Goal: Information Seeking & Learning: Learn about a topic

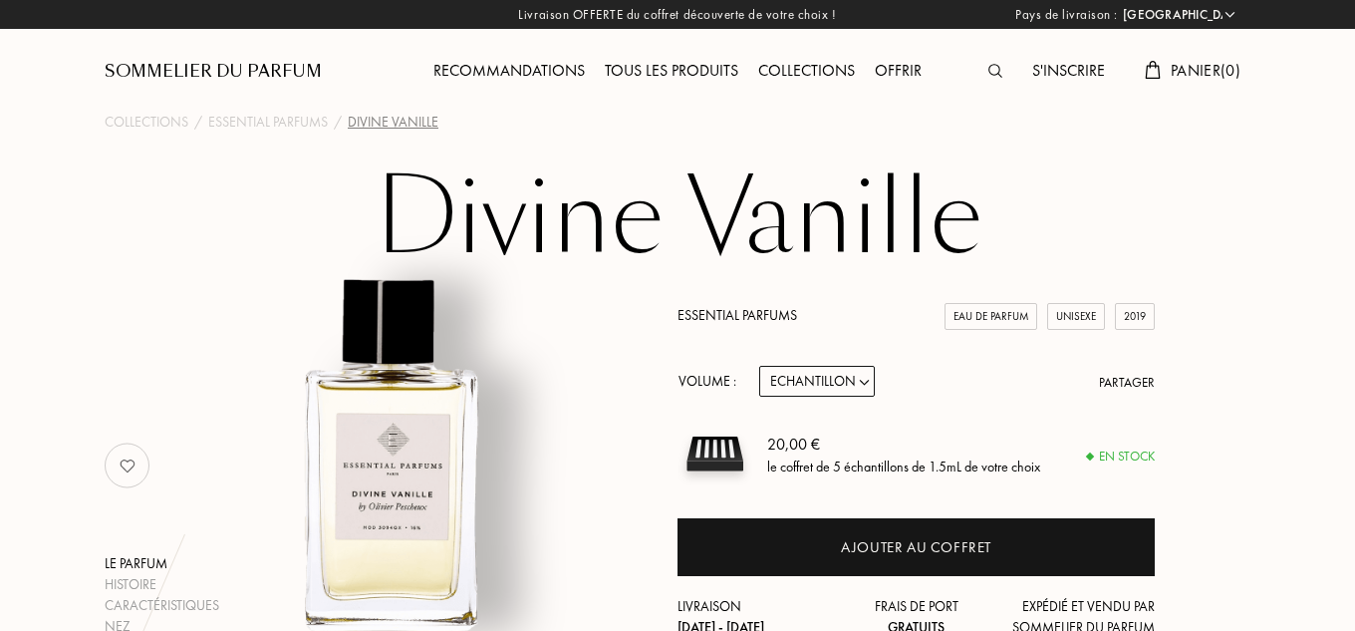
select select "FR"
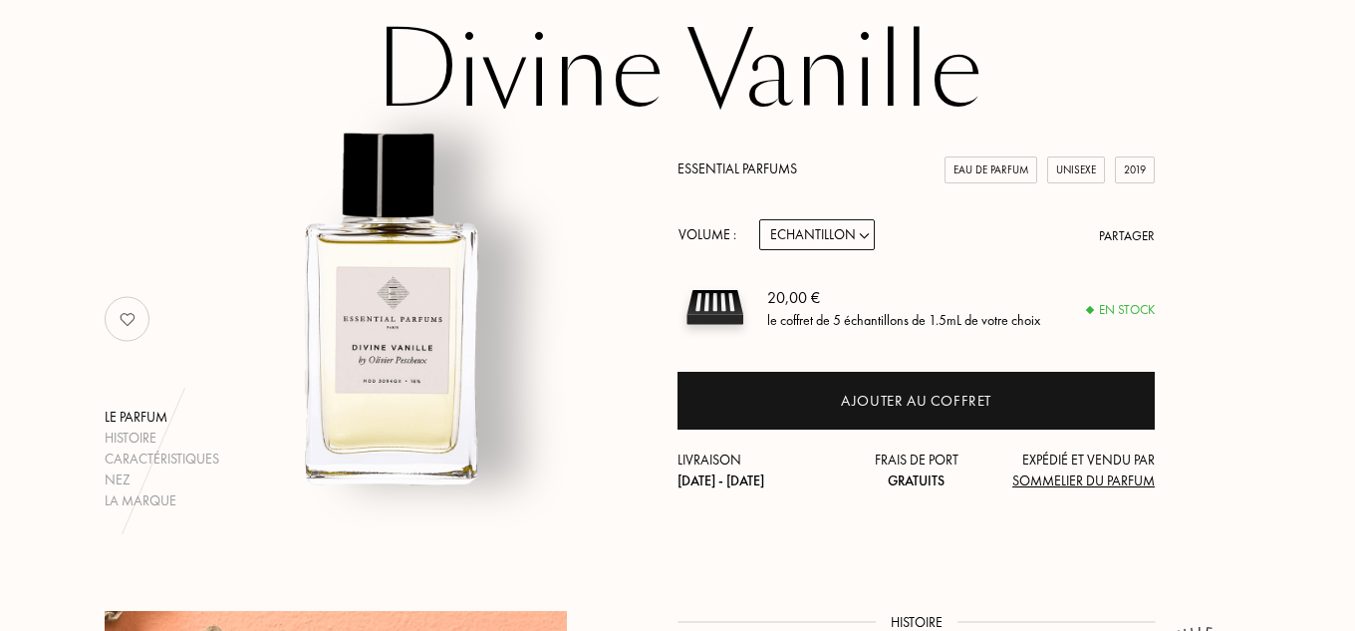
click at [844, 217] on div "Essential Parfums Eau de Parfum Unisexe 2019 Volume : Echantillon 10mL 100mL 15…" at bounding box center [916, 324] width 477 height 333
click at [844, 244] on select "Echantillon 10mL 100mL 150mL" at bounding box center [817, 234] width 116 height 31
select select "2"
click at [759, 219] on select "Echantillon 10mL 100mL 150mL" at bounding box center [817, 234] width 116 height 31
select select "2"
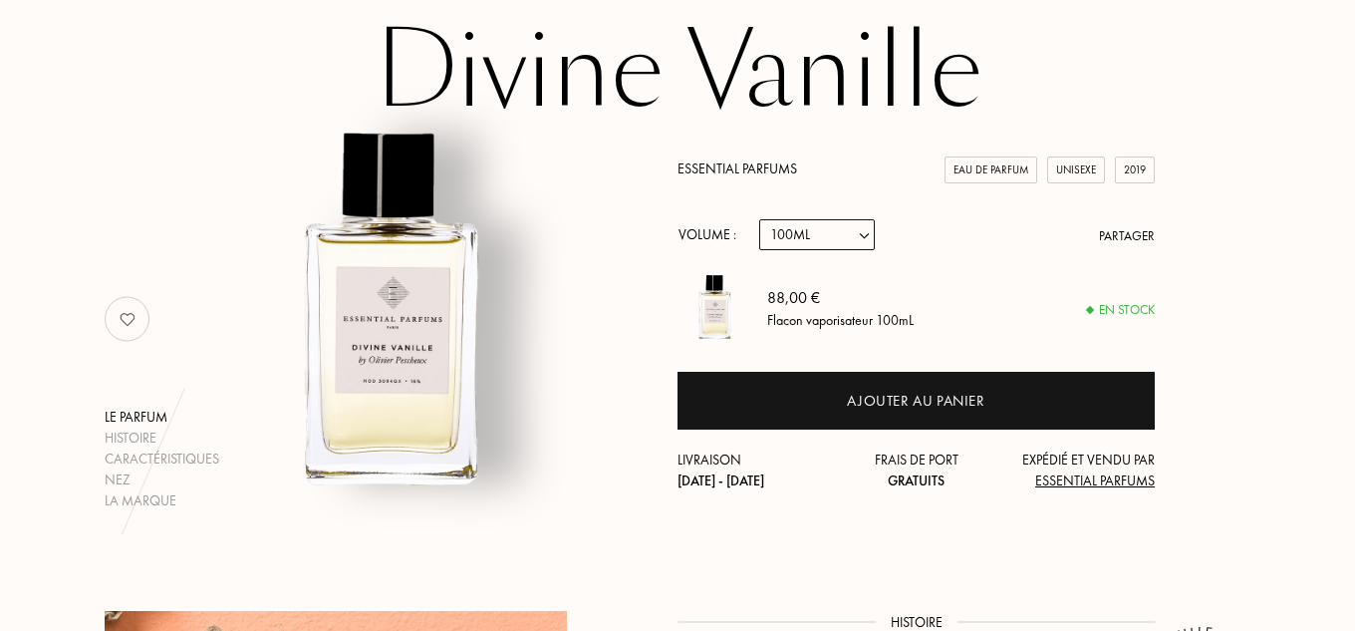
click at [820, 248] on select "Echantillon 10mL 100mL 150mL" at bounding box center [817, 234] width 116 height 31
select select "3"
click at [759, 219] on select "Echantillon 10mL 100mL 150mL" at bounding box center [817, 234] width 116 height 31
select select "3"
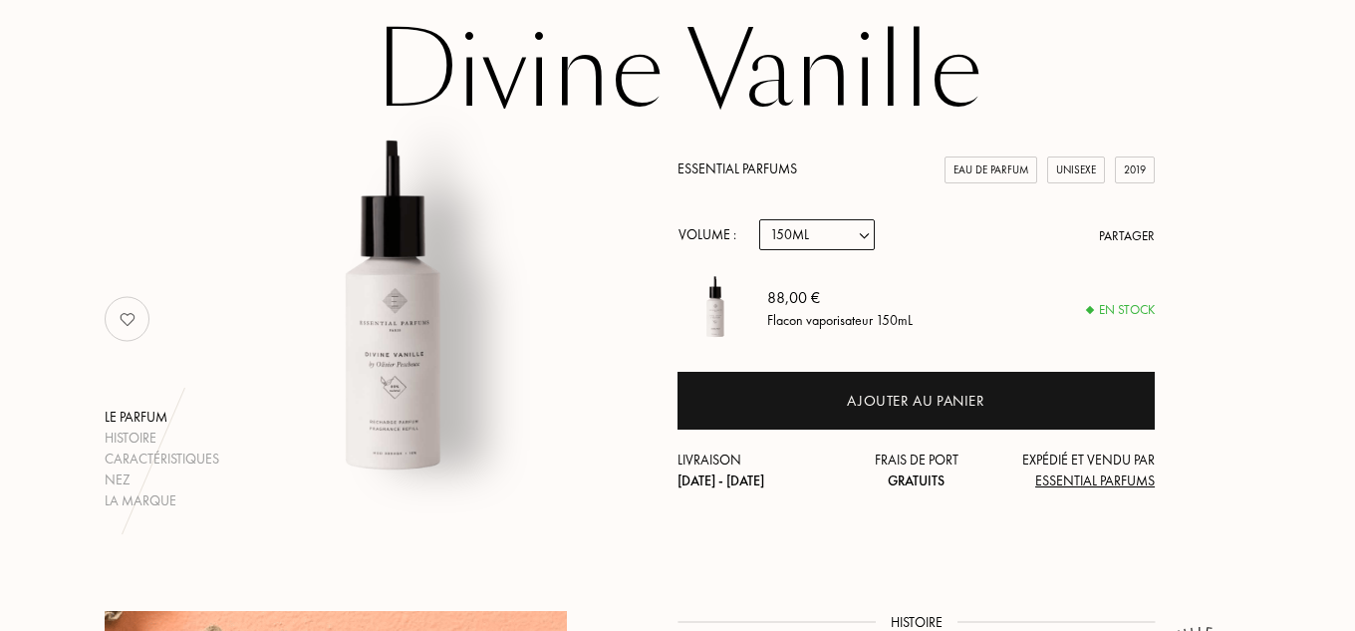
click at [825, 226] on select "Echantillon 10mL 100mL 150mL" at bounding box center [817, 234] width 116 height 31
select select "1"
click at [759, 219] on select "Echantillon 10mL 100mL 150mL" at bounding box center [817, 234] width 116 height 31
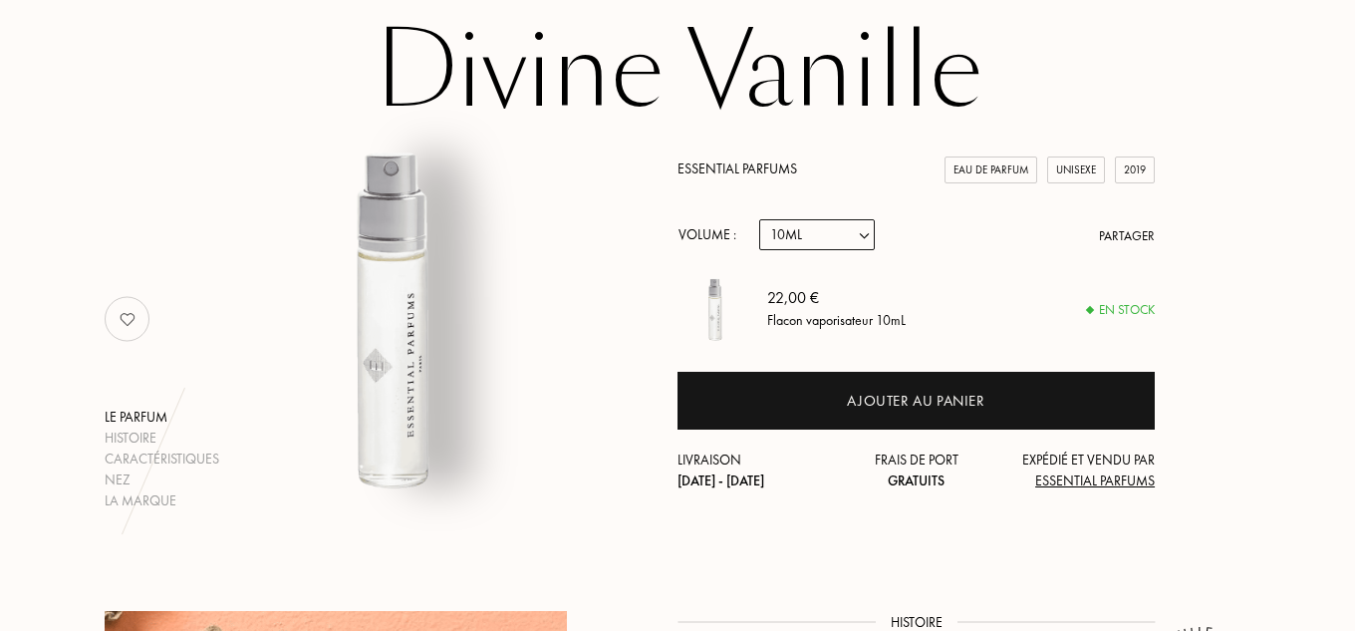
select select "1"
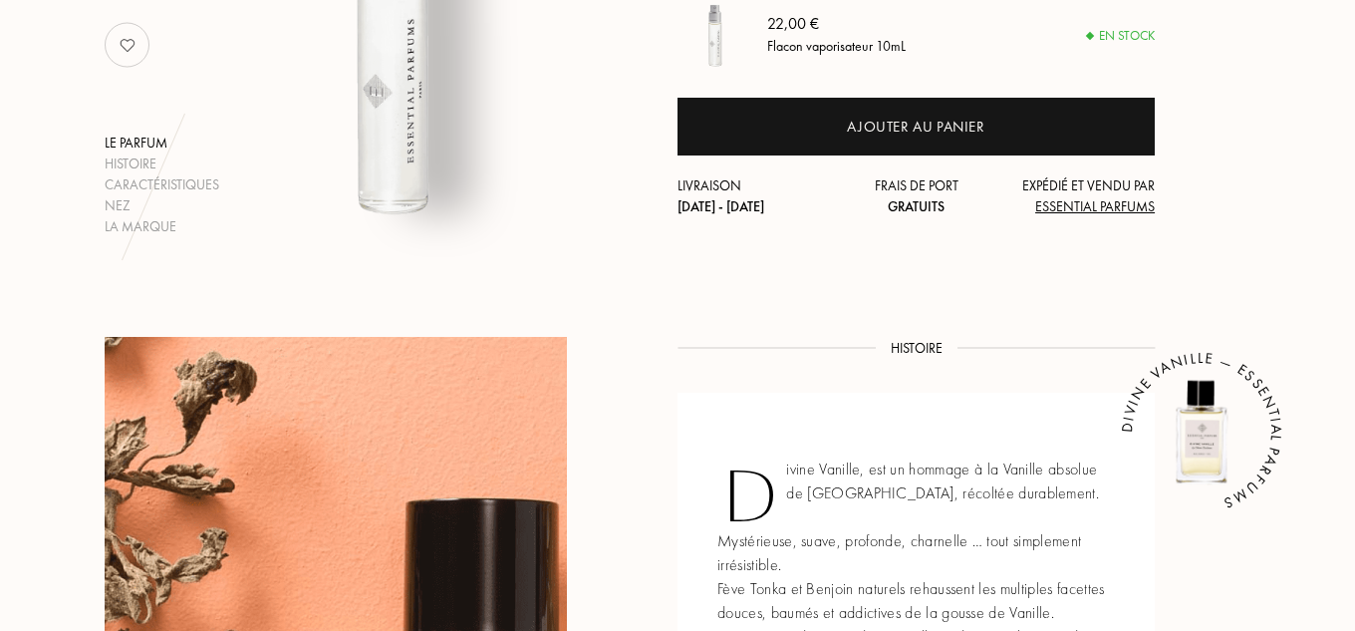
scroll to position [0, 0]
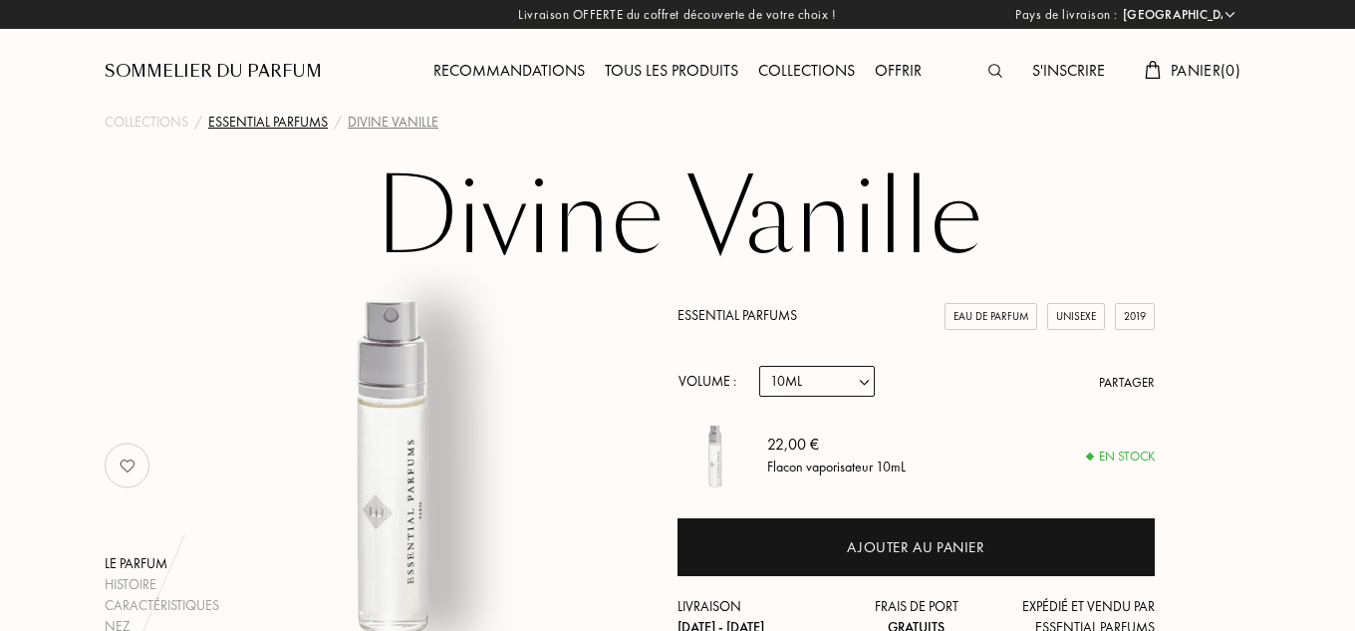
click at [255, 125] on div "Essential Parfums" at bounding box center [268, 122] width 120 height 21
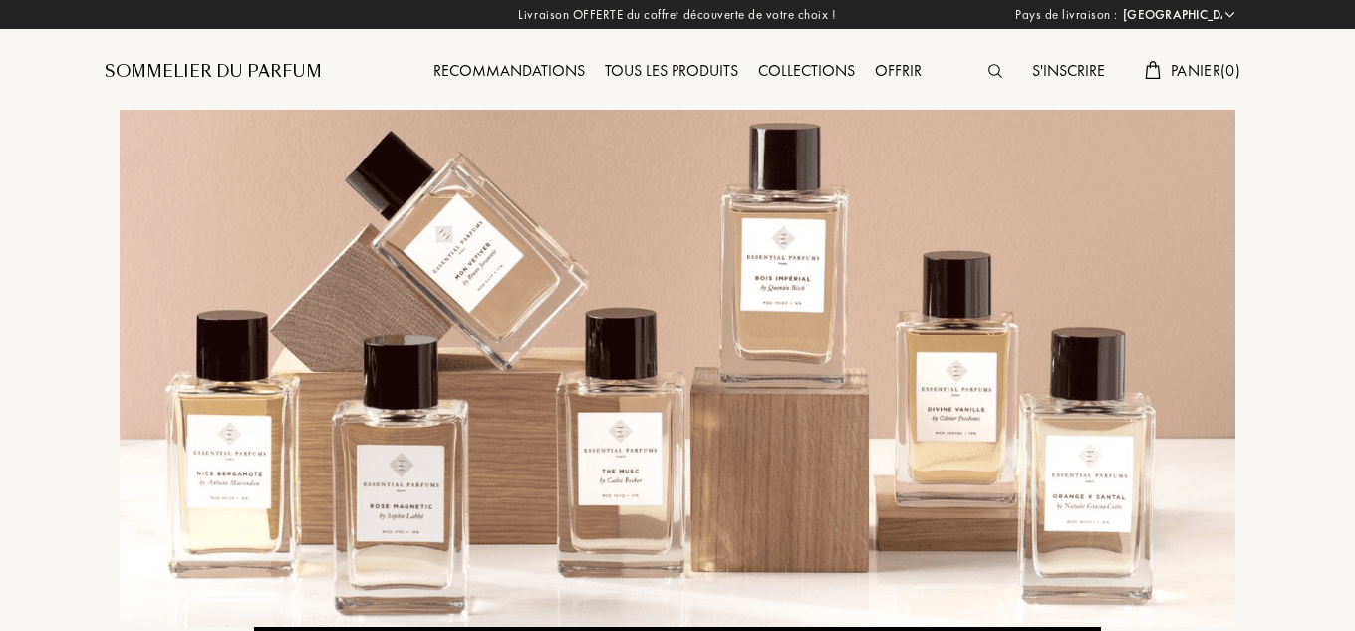
select select "FR"
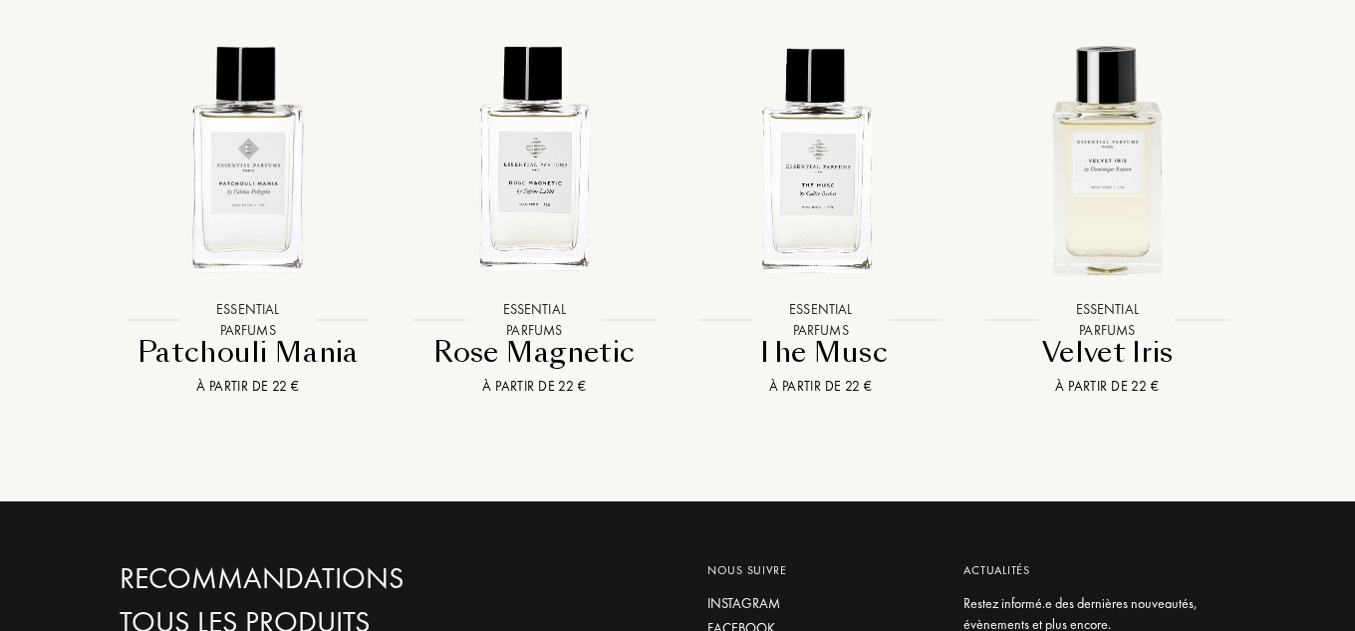
scroll to position [3388, 0]
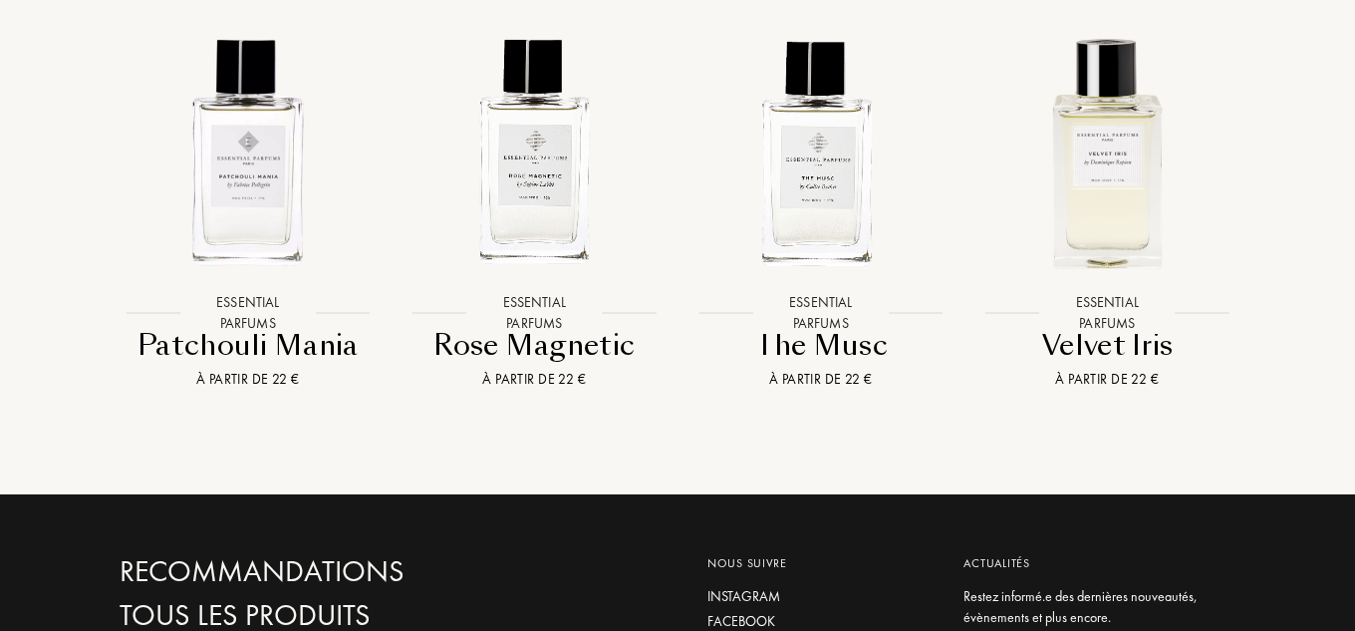
drag, startPoint x: 1342, startPoint y: 552, endPoint x: 1360, endPoint y: 525, distance: 32.9
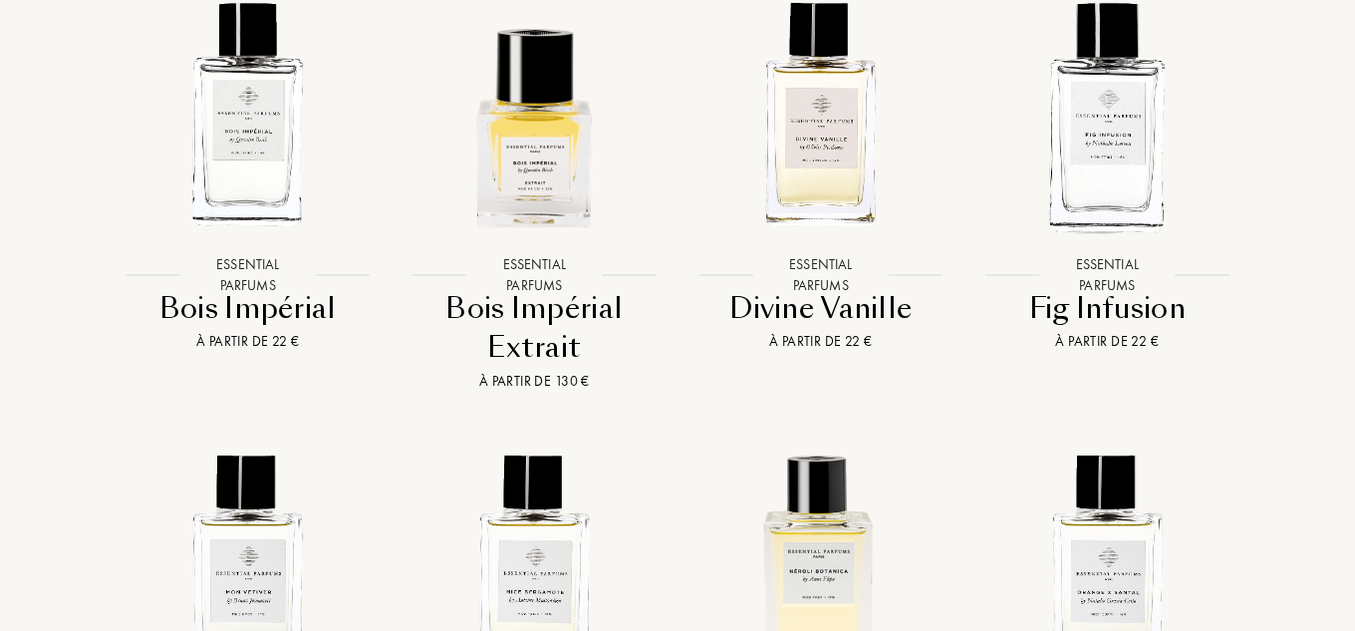
scroll to position [2566, 0]
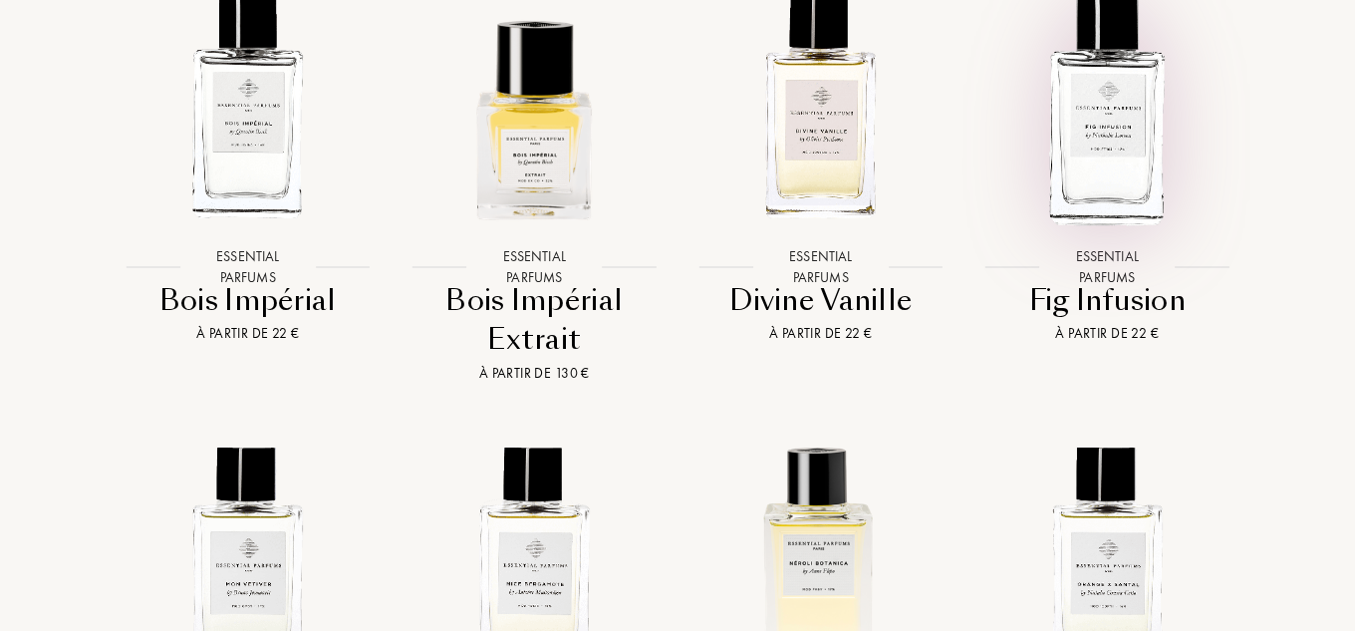
click at [1113, 193] on img at bounding box center [1108, 107] width 258 height 258
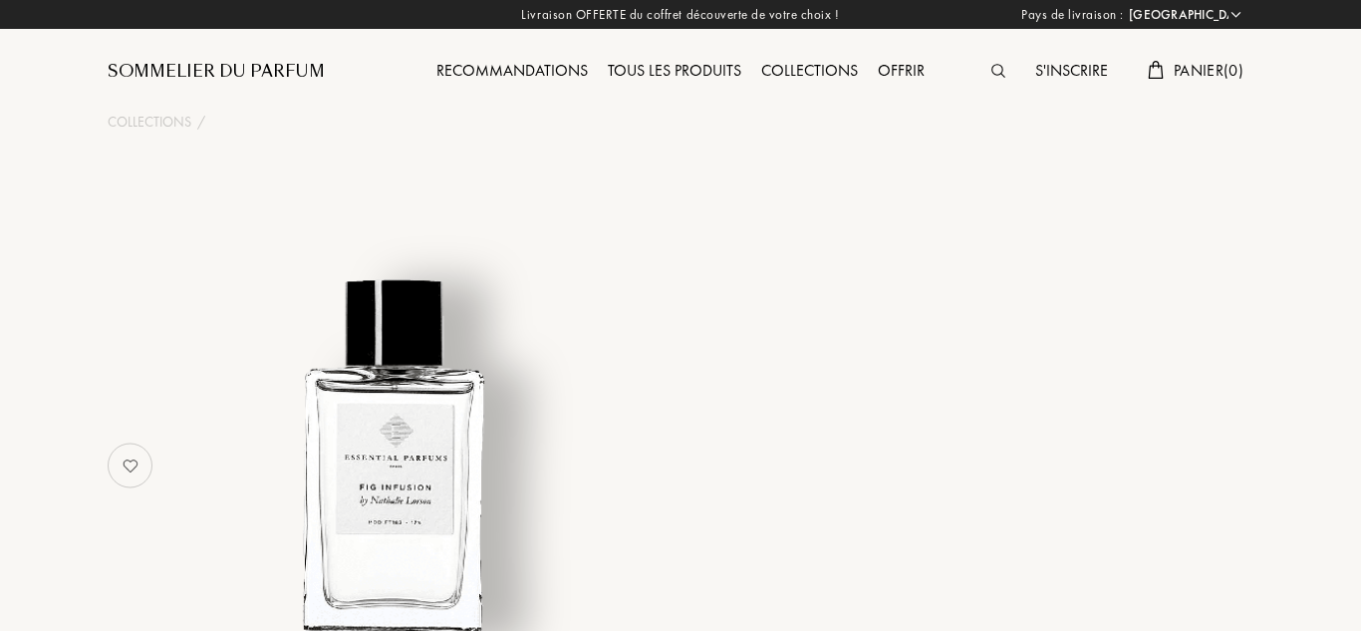
select select "FR"
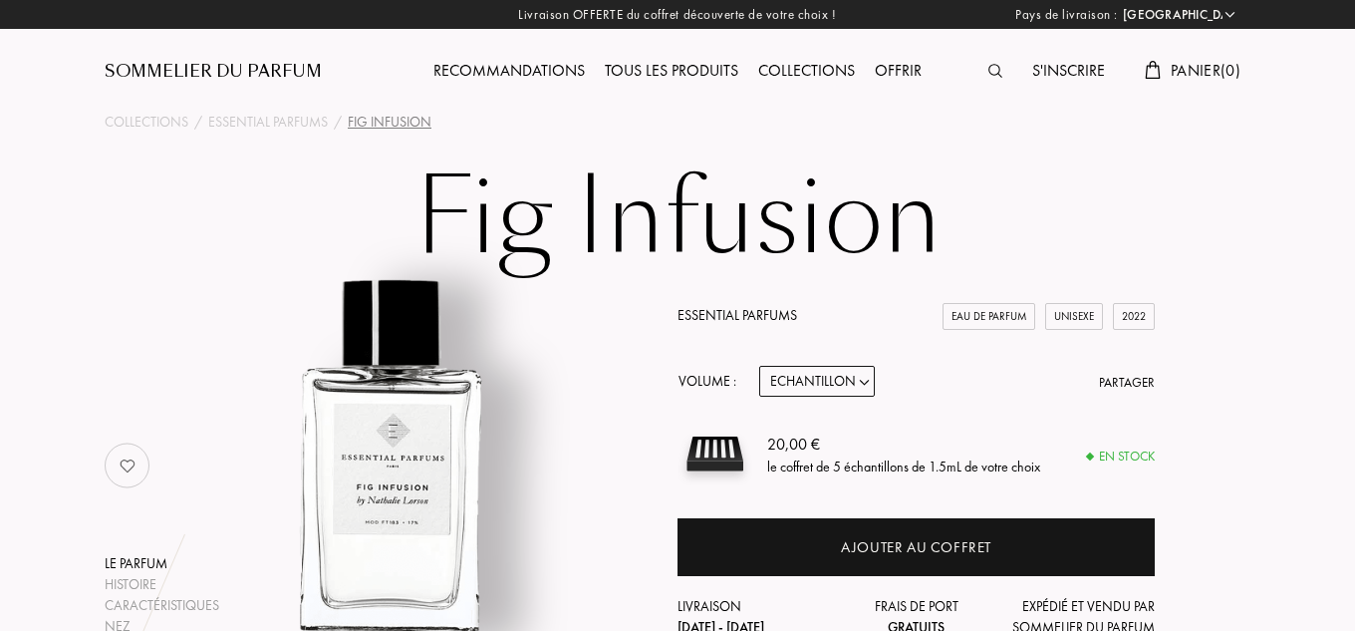
click at [530, 73] on div "Recommandations" at bounding box center [509, 72] width 171 height 26
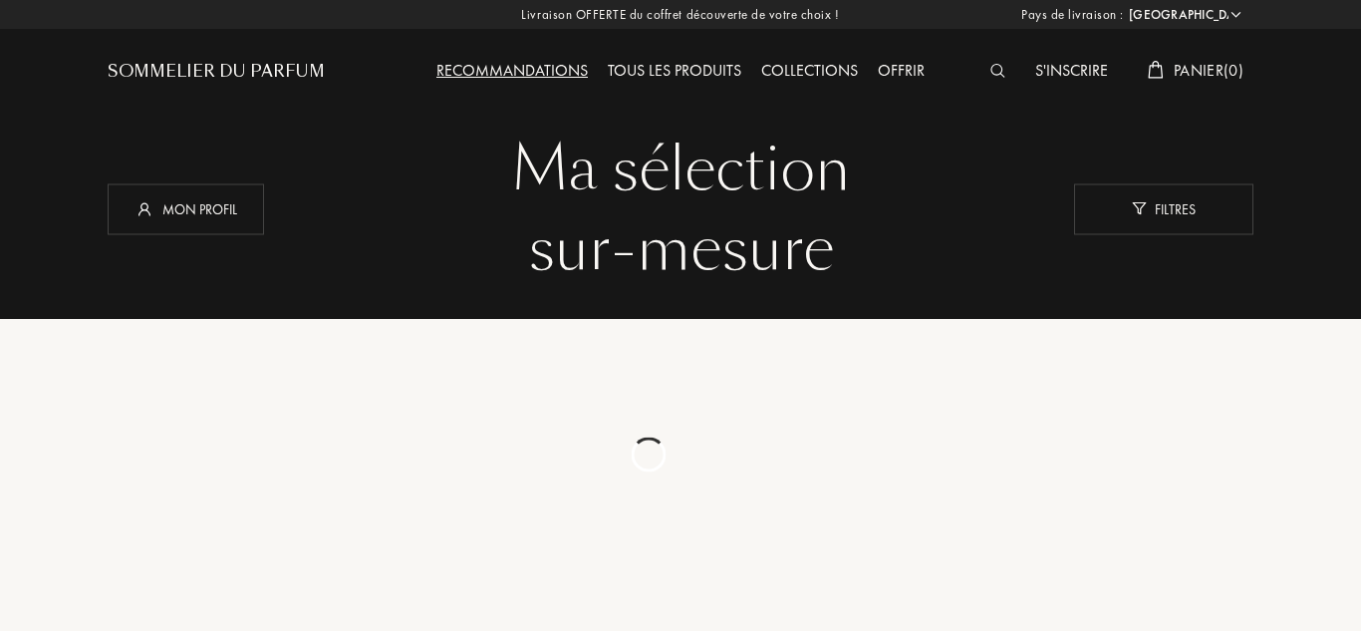
select select "FR"
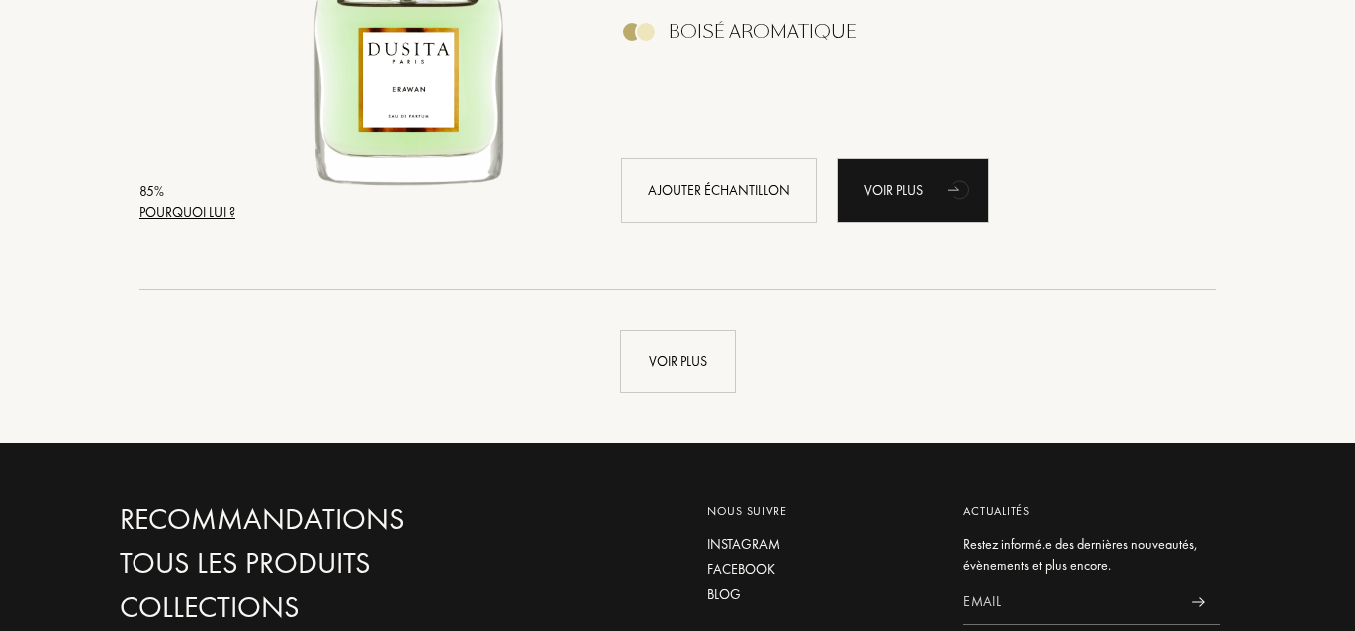
scroll to position [4437, 0]
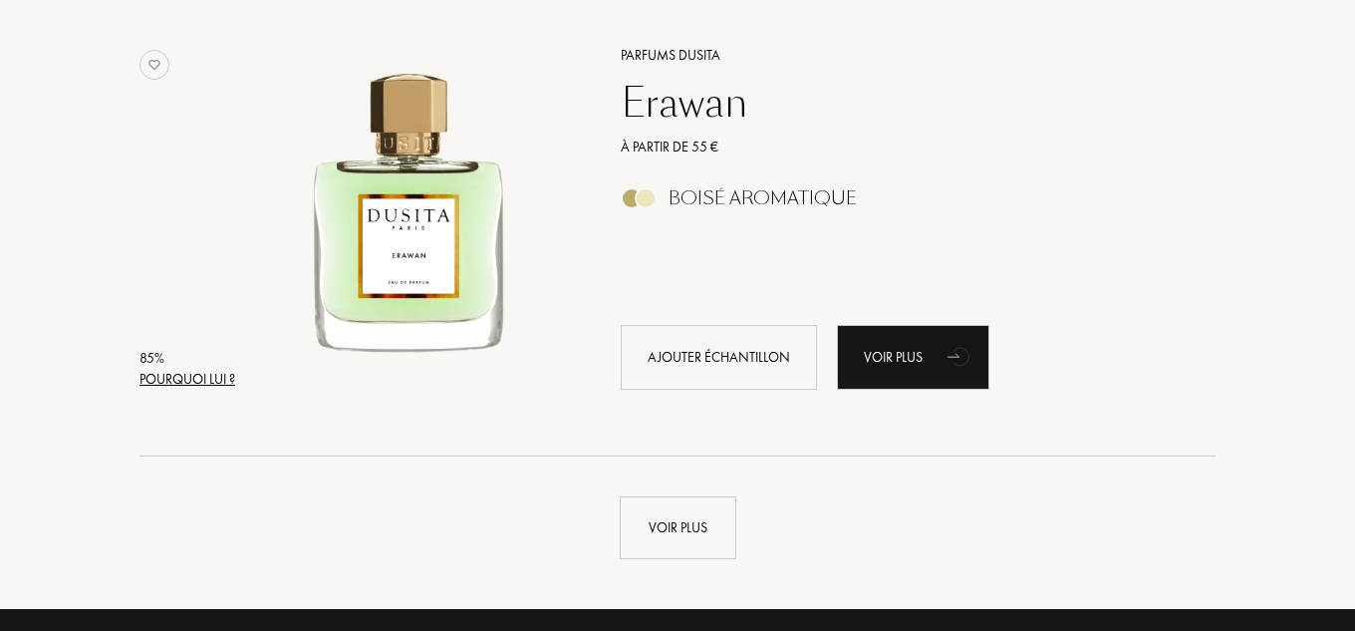
scroll to position [4649, 0]
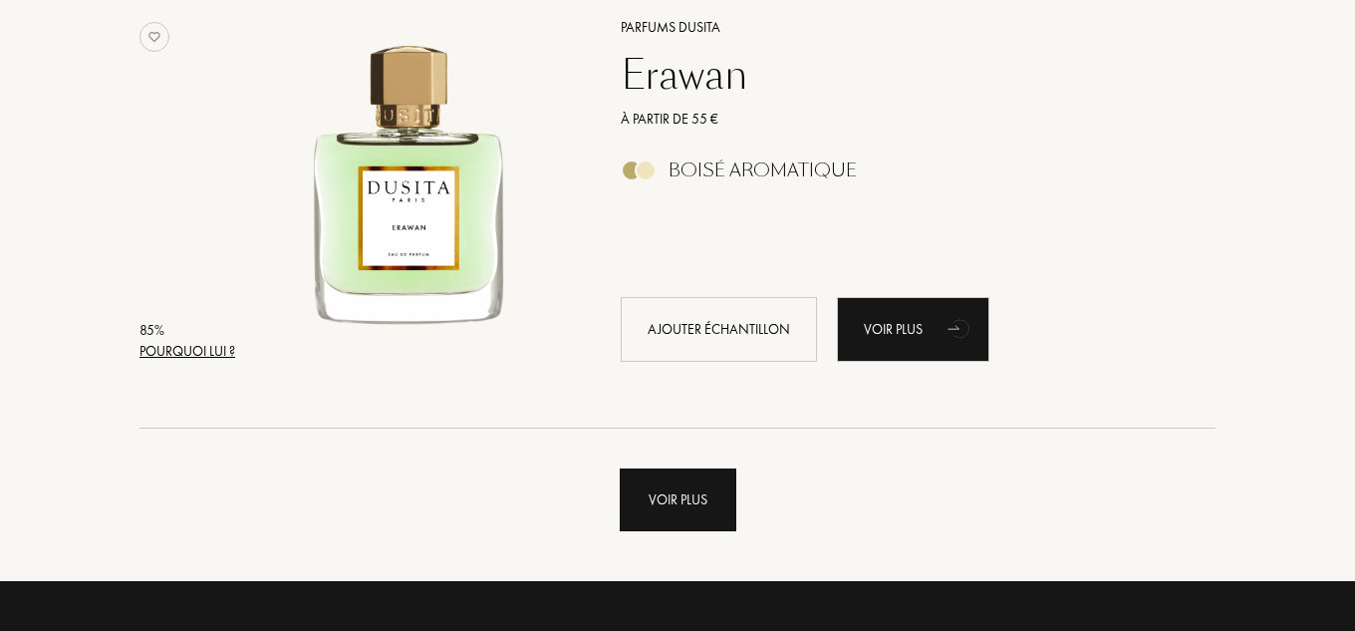
click at [706, 499] on div "Voir plus" at bounding box center [678, 499] width 117 height 63
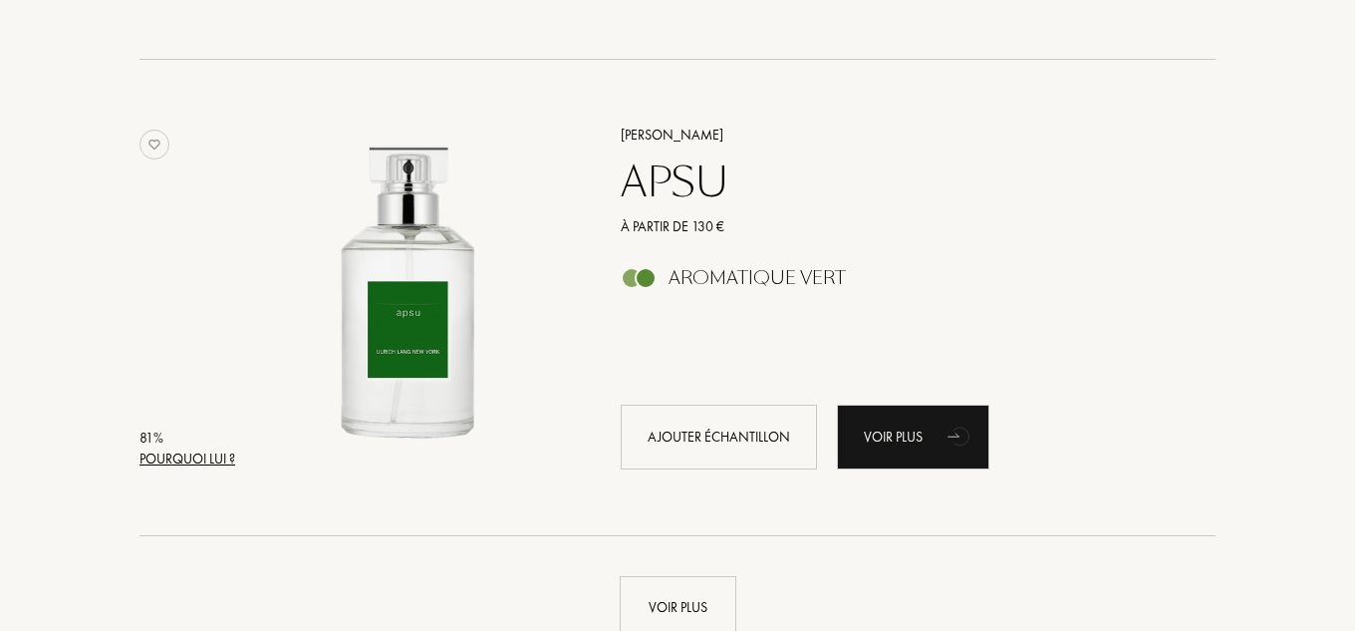
scroll to position [9268, 0]
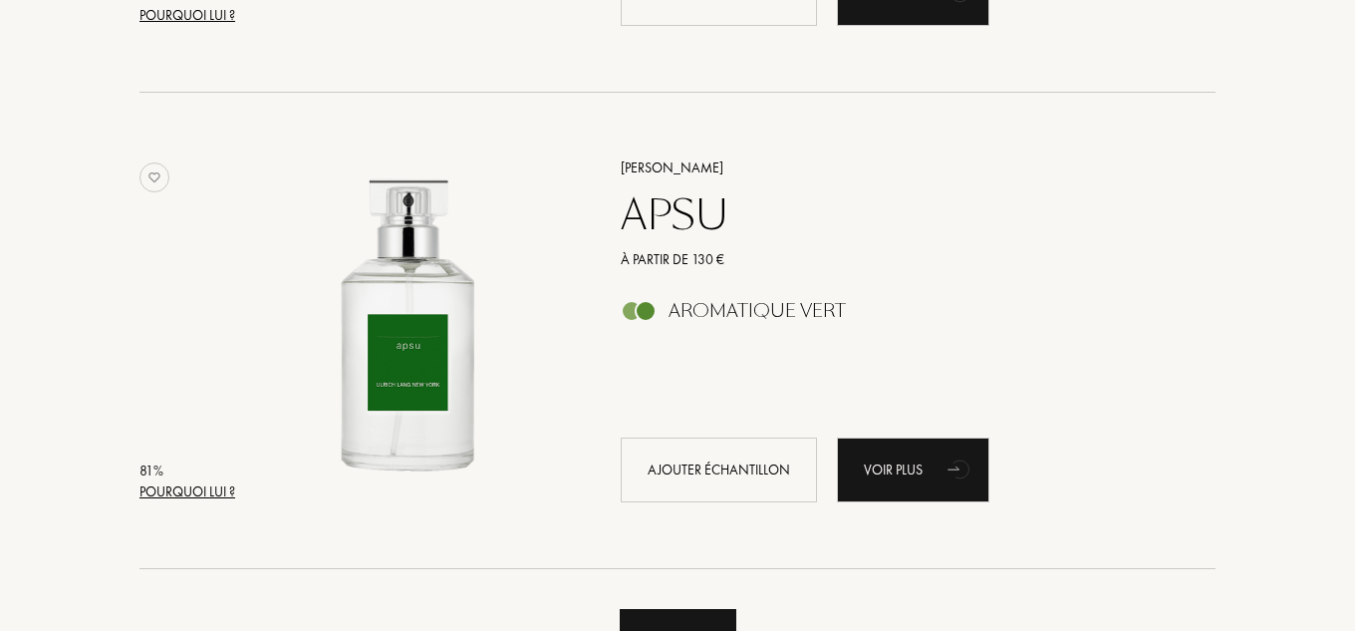
click at [718, 609] on div "Voir plus" at bounding box center [678, 640] width 117 height 63
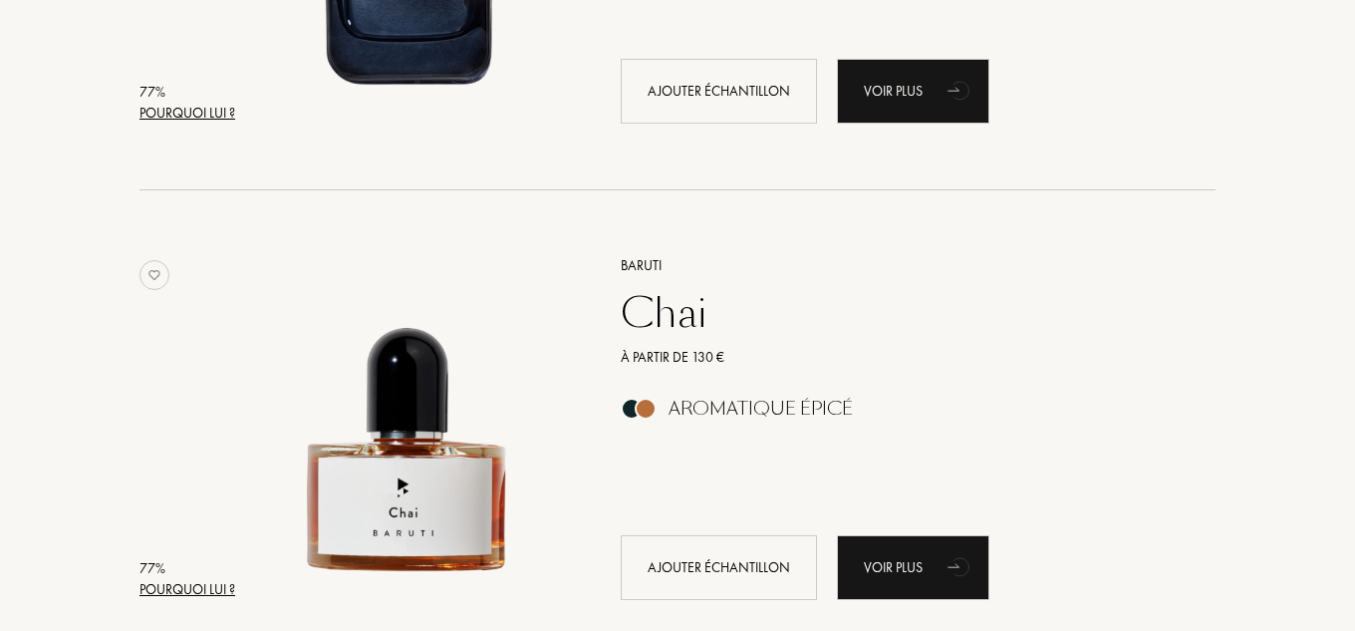
scroll to position [13881, 0]
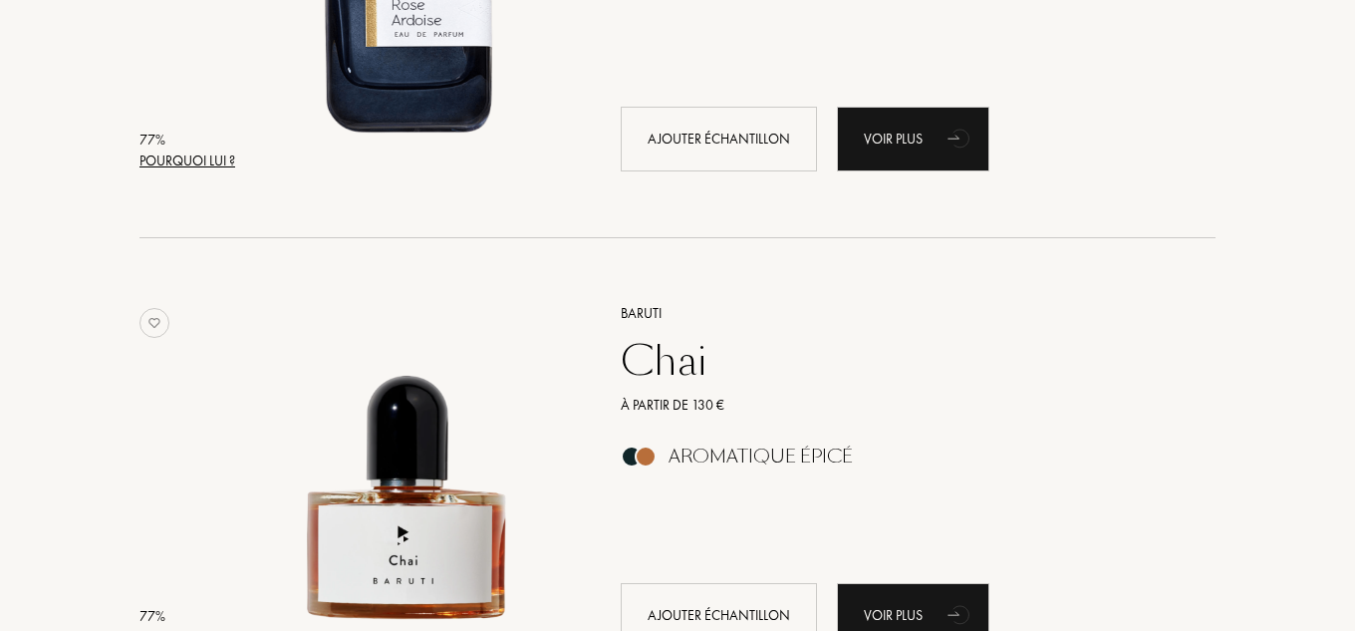
drag, startPoint x: 1324, startPoint y: 570, endPoint x: 871, endPoint y: 343, distance: 506.3
click at [871, 343] on div "Chai" at bounding box center [896, 361] width 581 height 48
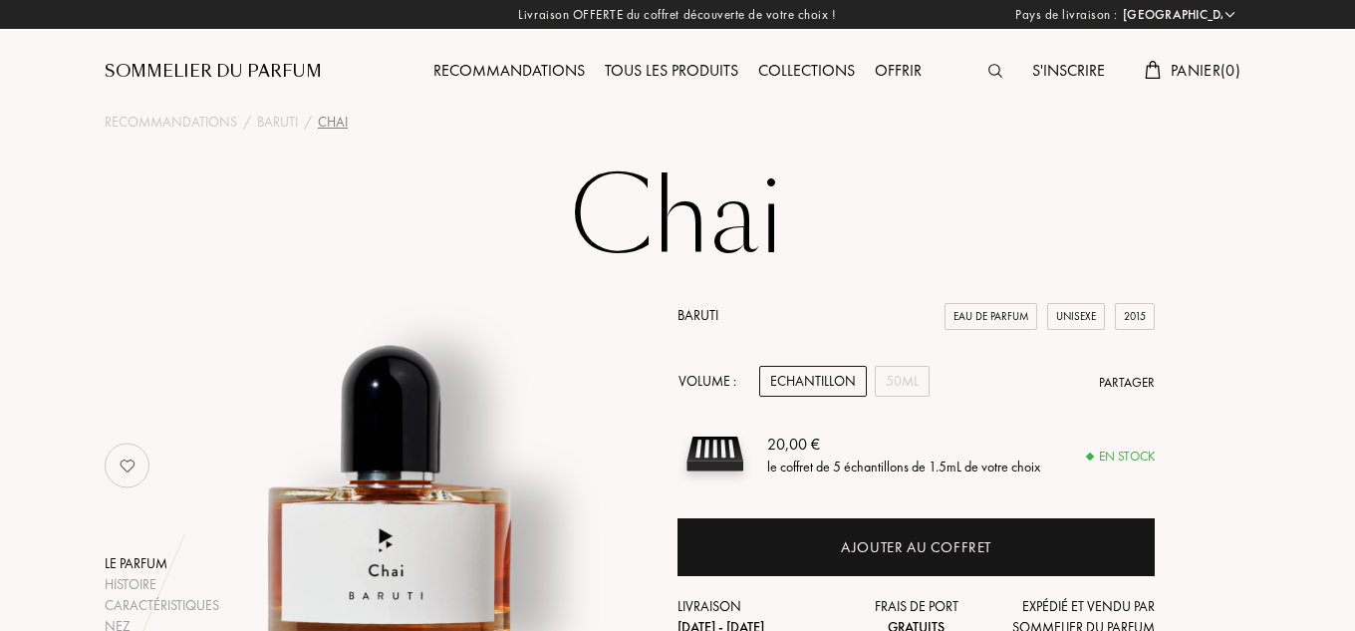
select select "FR"
